Goal: Task Accomplishment & Management: Use online tool/utility

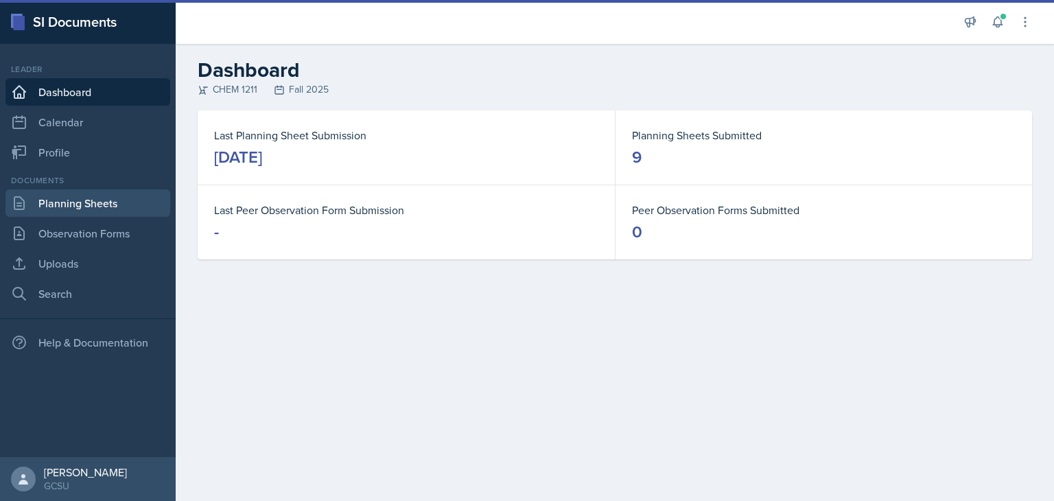
click at [65, 204] on link "Planning Sheets" at bounding box center [87, 202] width 165 height 27
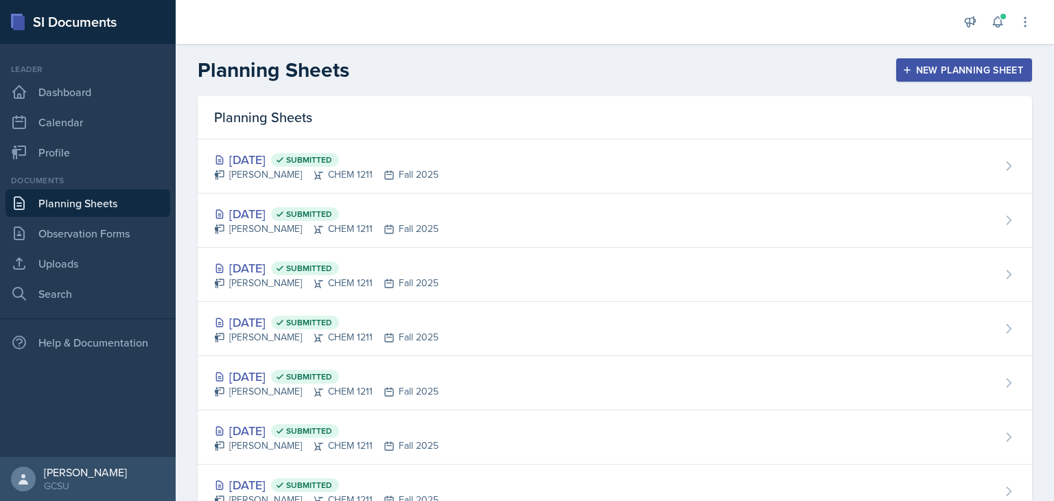
click at [909, 66] on div "New Planning Sheet" at bounding box center [964, 69] width 118 height 11
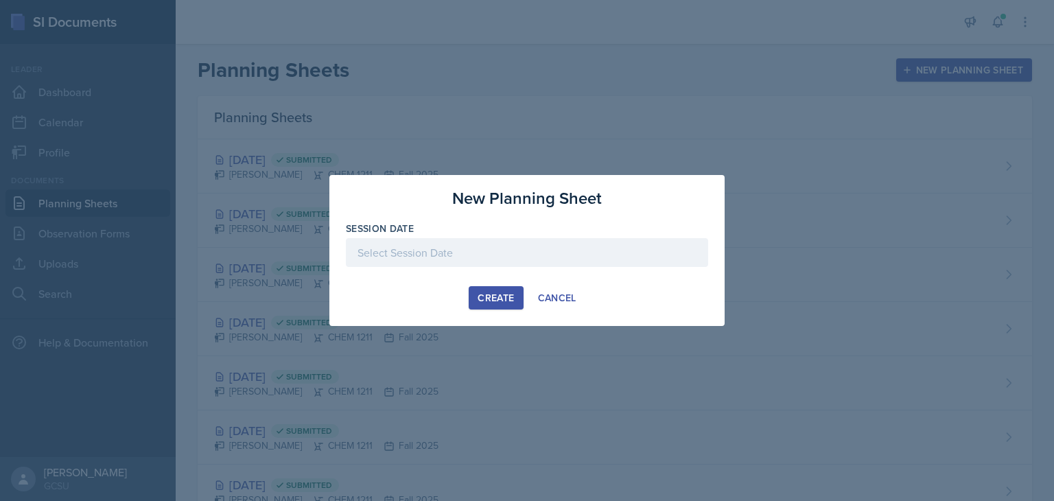
click at [478, 267] on div at bounding box center [527, 274] width 362 height 14
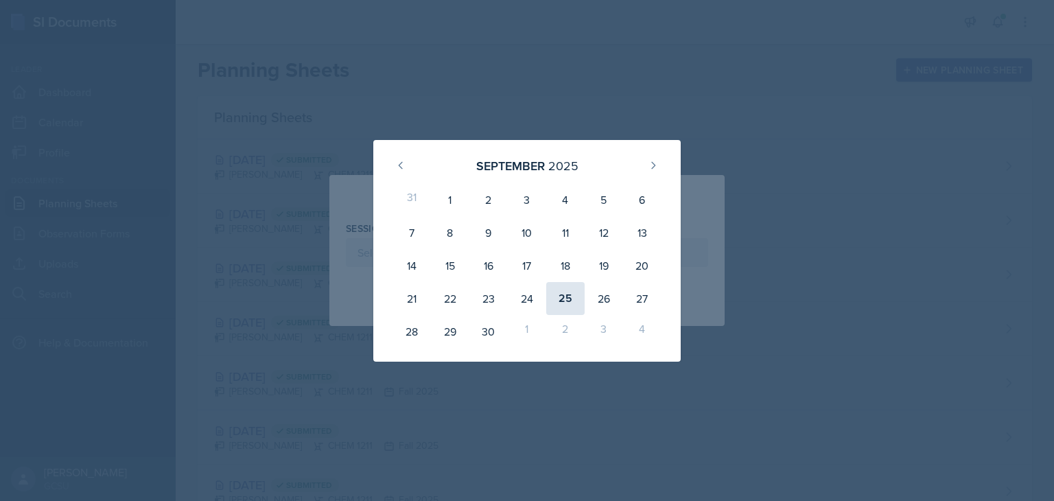
click at [572, 297] on div "25" at bounding box center [565, 298] width 38 height 33
type input "[DATE]"
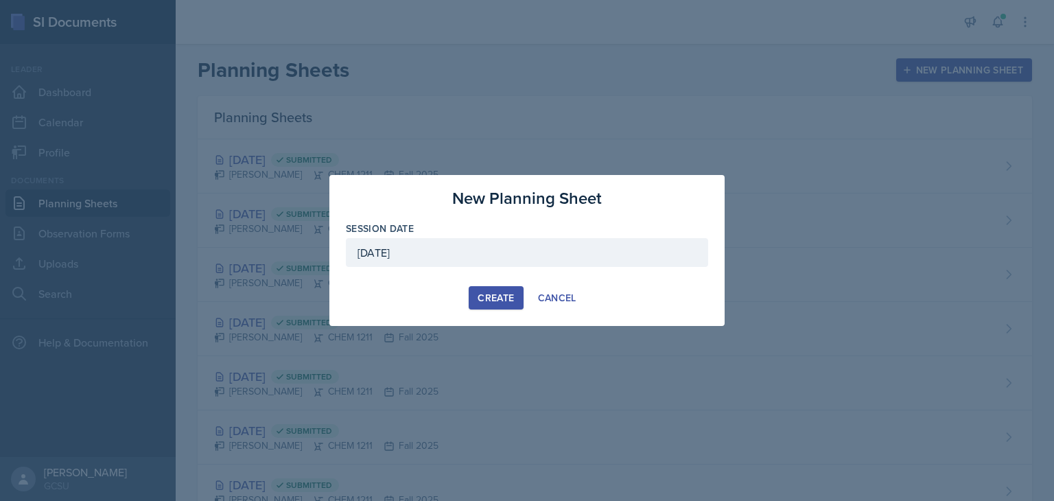
click at [483, 303] on div "Create" at bounding box center [496, 297] width 36 height 11
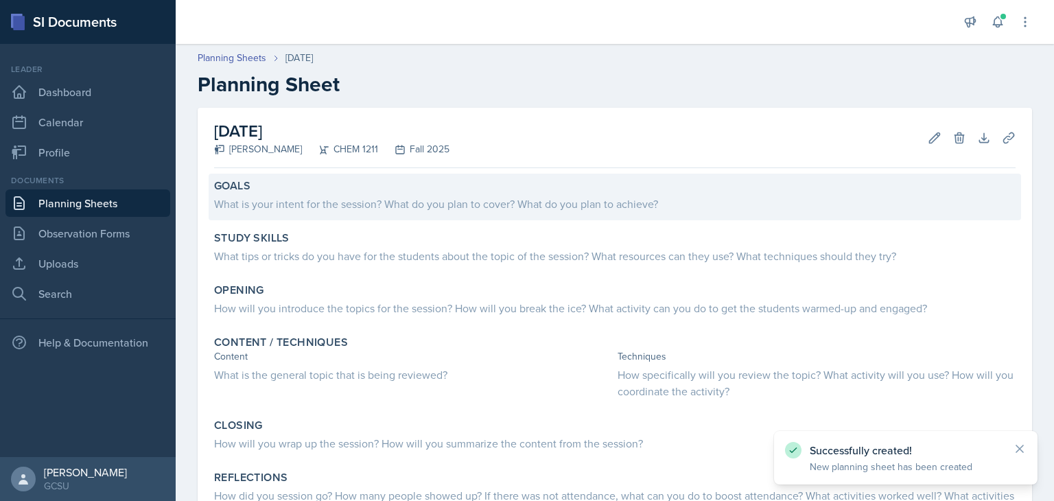
click at [321, 196] on div "What is your intent for the session? What do you plan to cover? What do you pla…" at bounding box center [614, 204] width 801 height 16
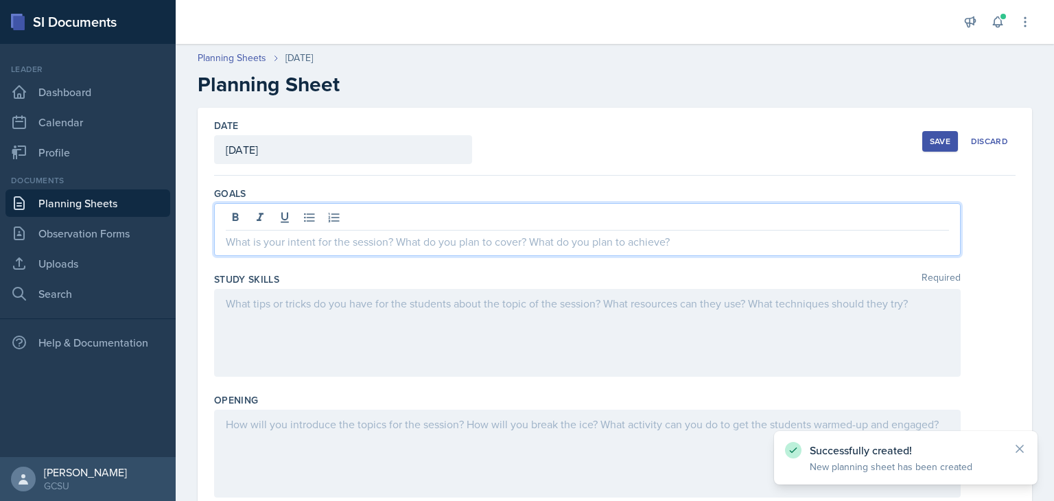
click at [316, 215] on div at bounding box center [587, 229] width 747 height 53
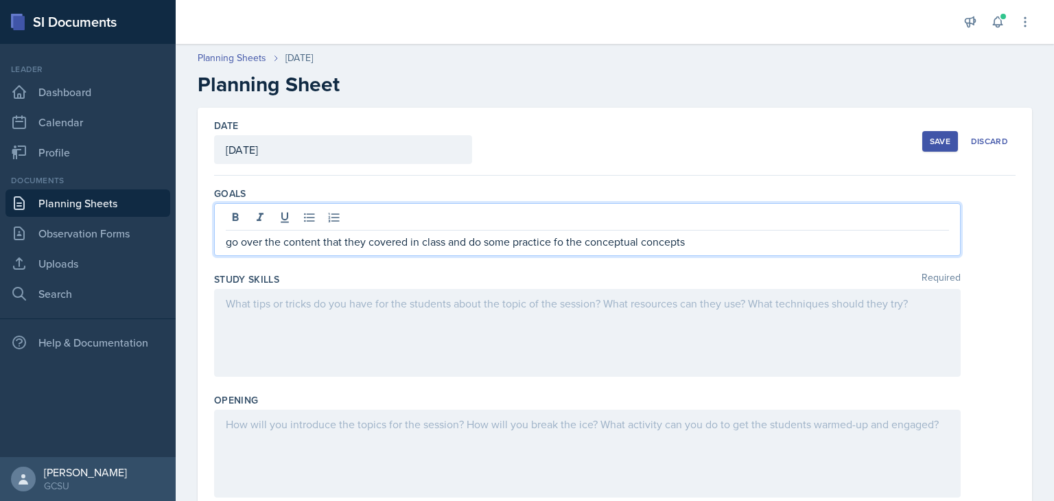
click at [562, 244] on p "go over the content that they covered in class and do some practice fo the conc…" at bounding box center [587, 241] width 723 height 16
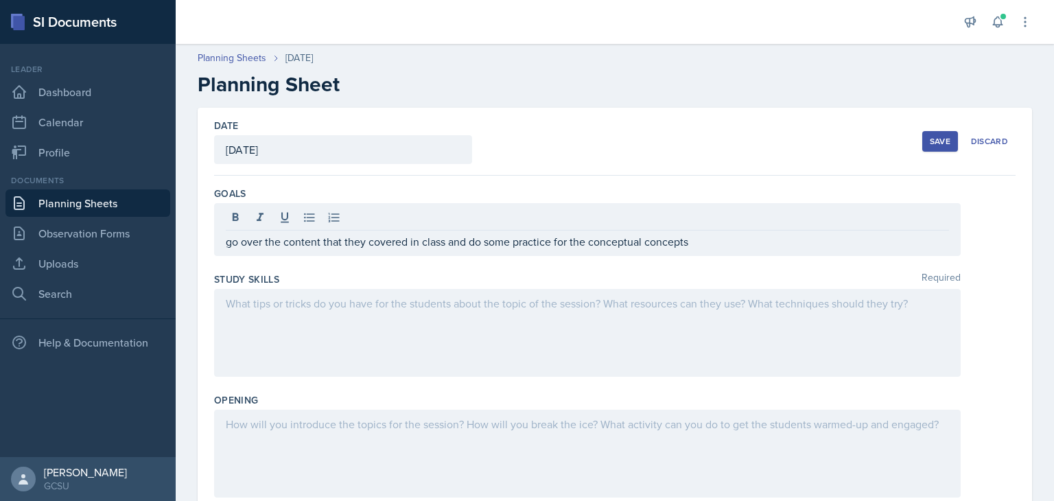
click at [511, 329] on div at bounding box center [587, 333] width 747 height 88
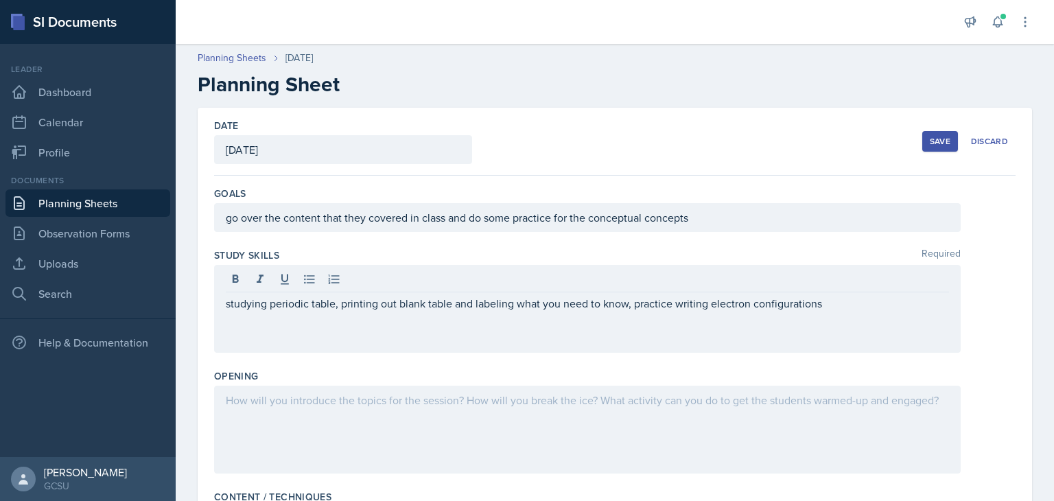
click at [543, 415] on div at bounding box center [587, 430] width 747 height 88
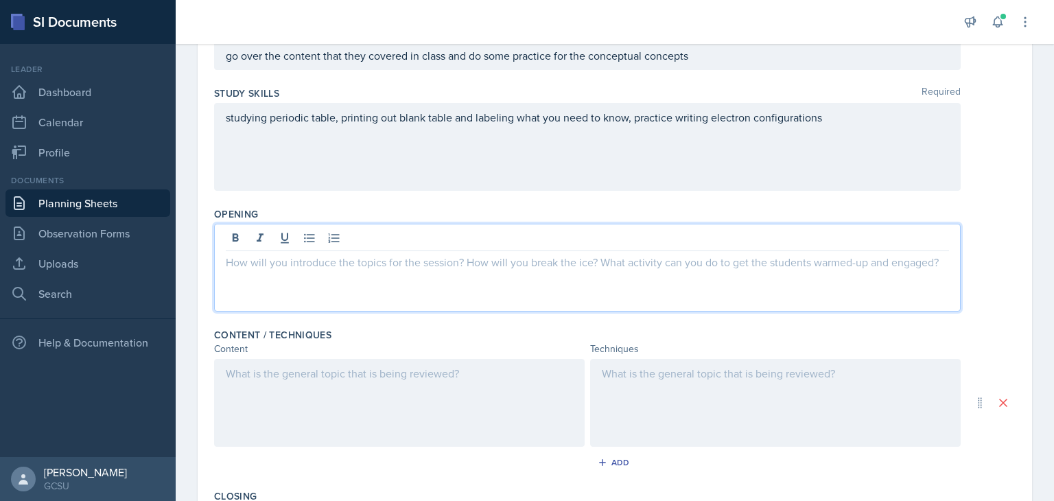
scroll to position [166, 0]
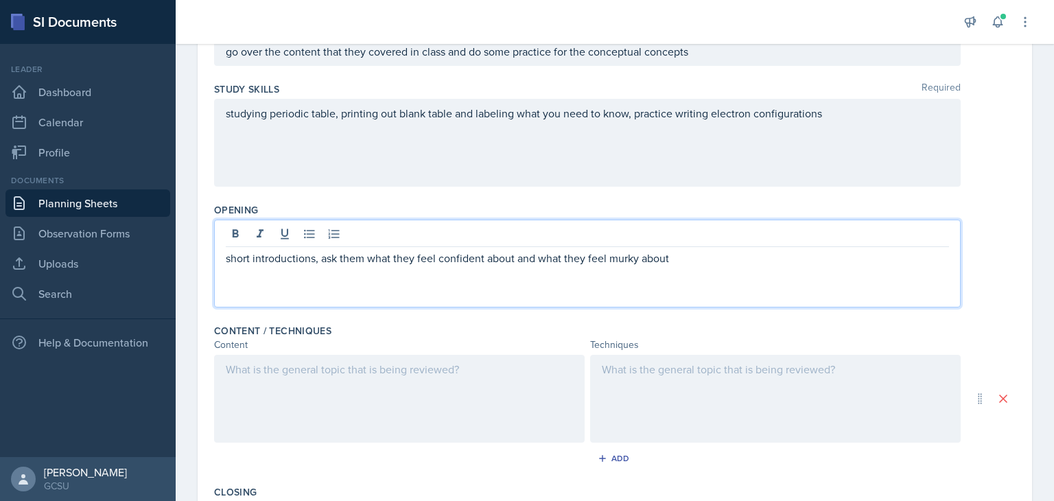
click at [406, 405] on div at bounding box center [399, 399] width 371 height 88
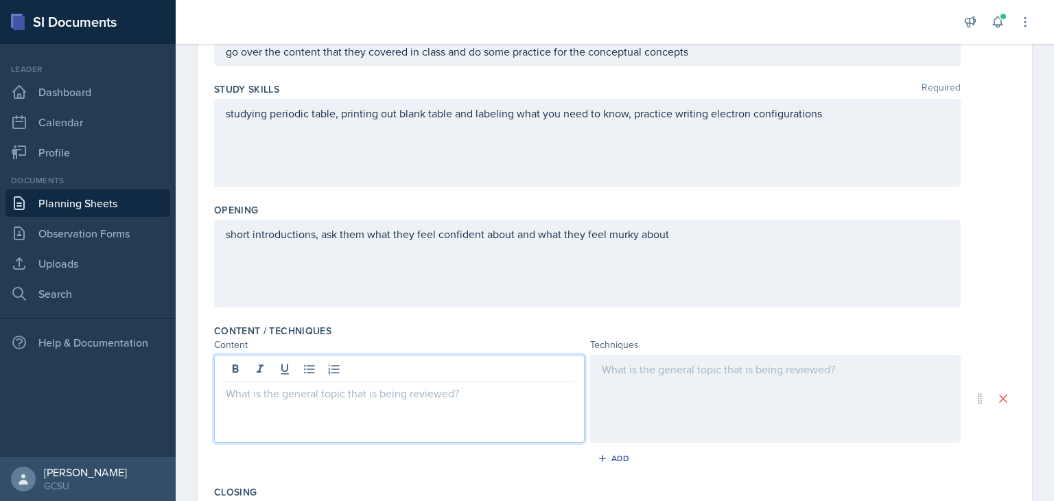
scroll to position [189, 0]
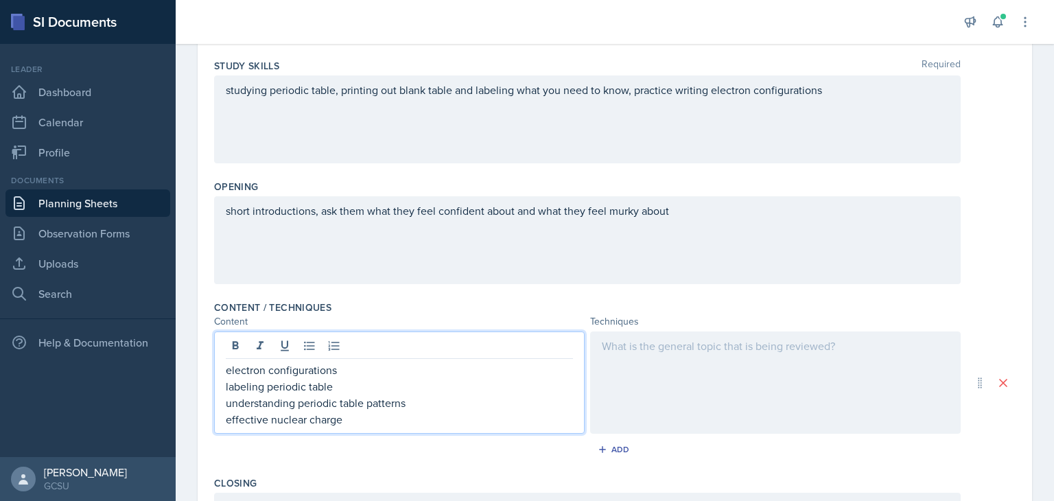
click at [622, 366] on div at bounding box center [775, 382] width 371 height 102
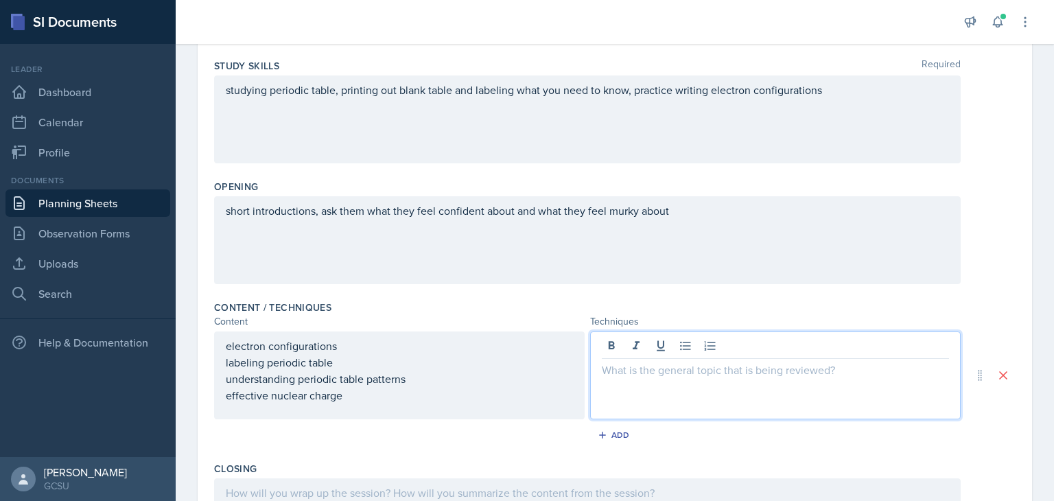
scroll to position [213, 0]
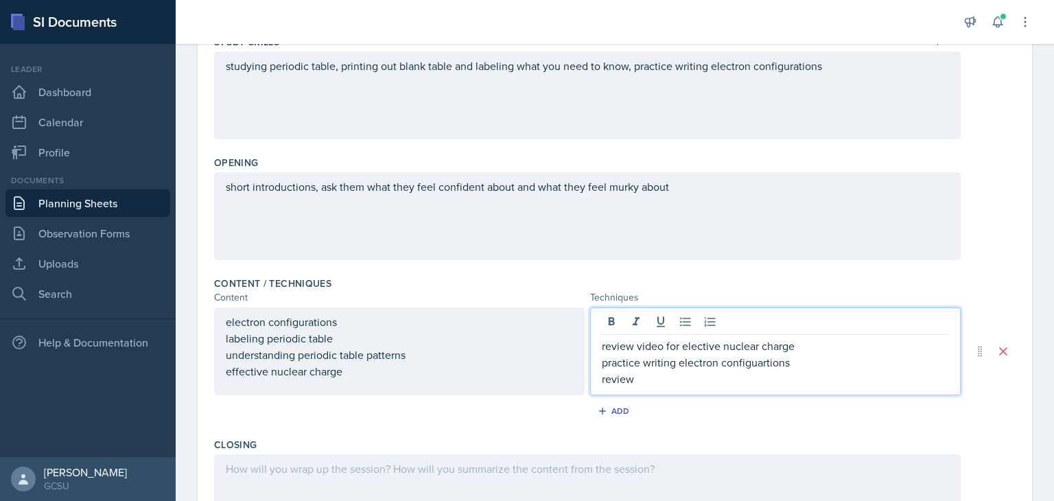
click at [764, 357] on p "practice writing electron configuartions" at bounding box center [775, 362] width 347 height 16
click at [649, 381] on p "review" at bounding box center [775, 379] width 347 height 16
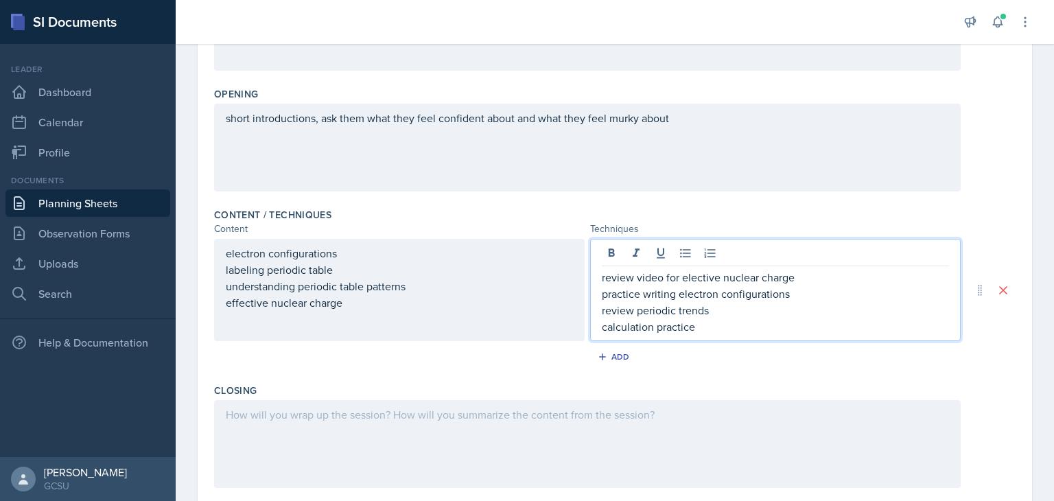
click at [472, 422] on div at bounding box center [587, 444] width 747 height 88
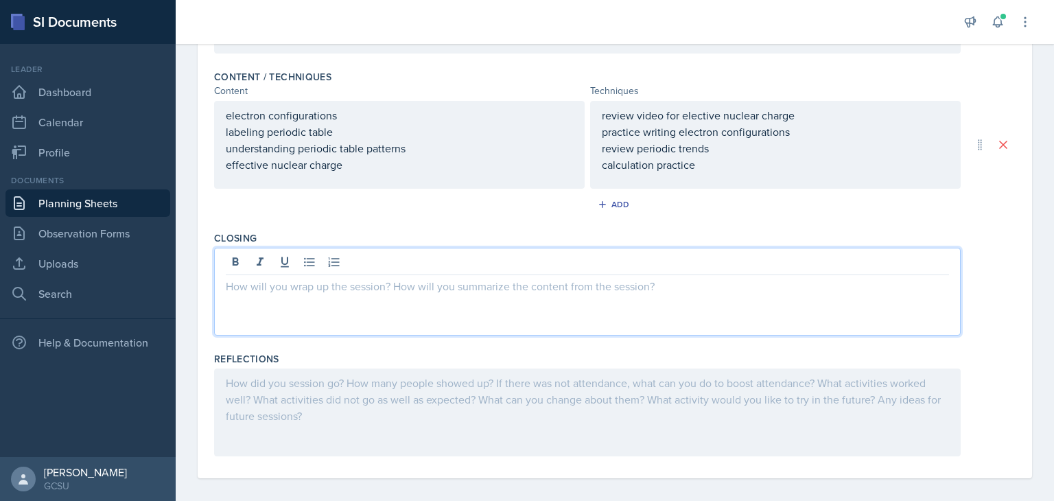
scroll to position [430, 0]
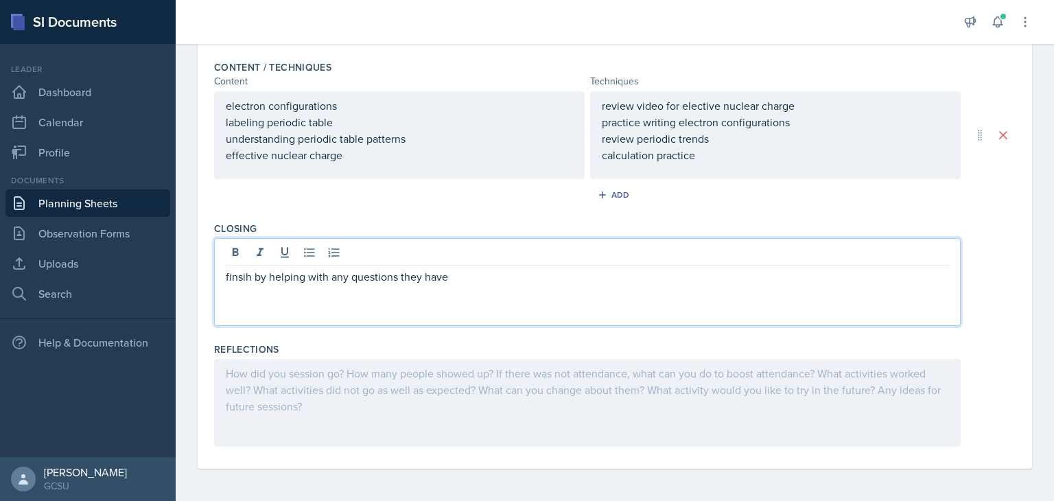
click at [242, 275] on p "finsih by helping with any questions they have" at bounding box center [587, 276] width 723 height 16
click at [478, 275] on p "finish by helping with any questions they have" at bounding box center [587, 276] width 723 height 16
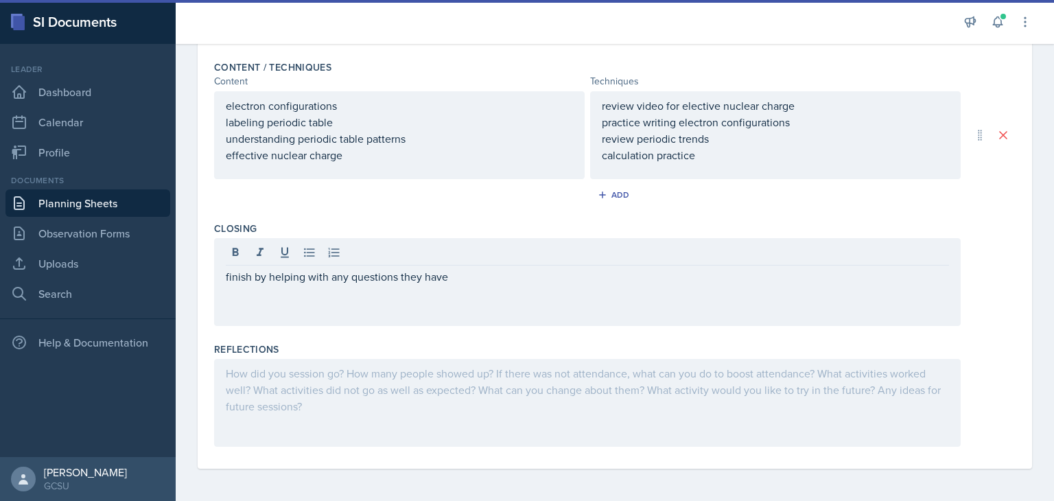
click at [585, 222] on div "Closing" at bounding box center [614, 229] width 801 height 14
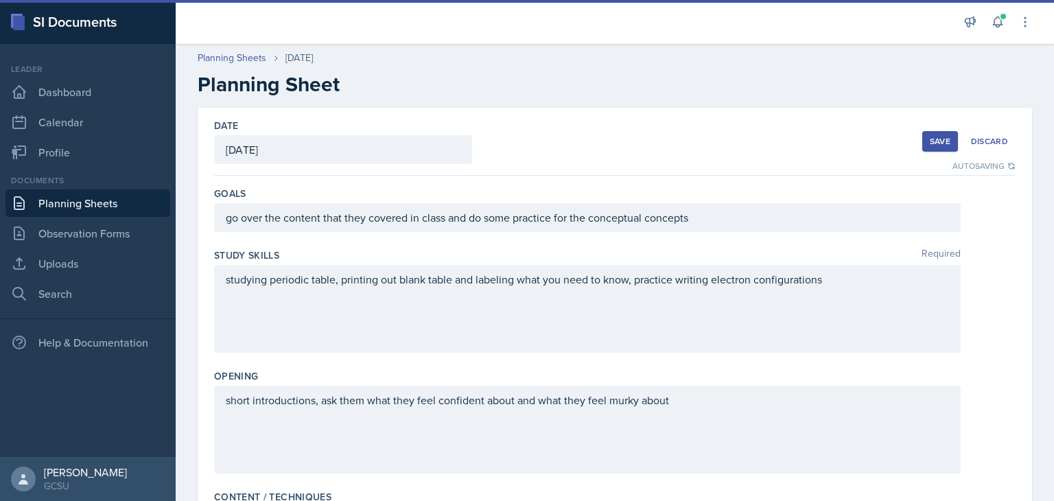
scroll to position [0, 0]
click at [922, 141] on button "Save" at bounding box center [940, 141] width 36 height 21
